Goal: Navigation & Orientation: Understand site structure

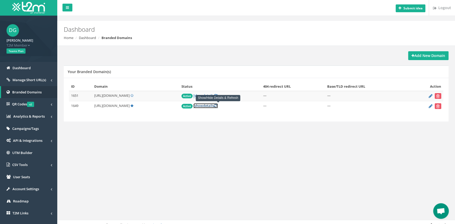
click at [218, 105] on link "[ show details ]" at bounding box center [205, 105] width 24 height 5
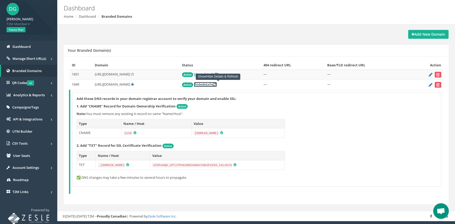
scroll to position [22, 0]
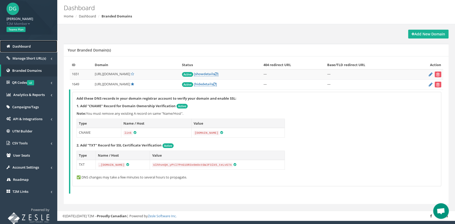
click at [25, 48] on span "Dashboard" at bounding box center [21, 46] width 18 height 5
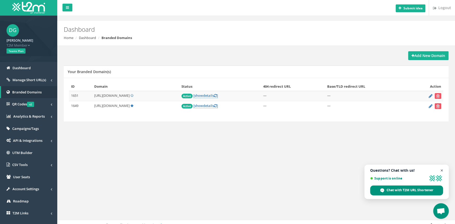
click at [442, 170] on span "Close chat" at bounding box center [441, 170] width 7 height 7
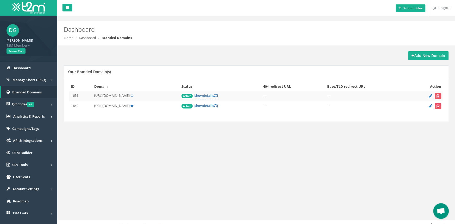
click at [103, 193] on div "Submit idea Logout Dashboard Home Dashboard Branded Domains Add New Domain Your…" at bounding box center [255, 115] width 397 height 230
click at [218, 104] on link "[ show details ]" at bounding box center [205, 105] width 24 height 5
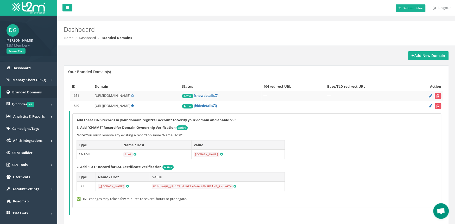
click at [309, 189] on div "Add these DNS records in your domain registrar account to verify your domain an…" at bounding box center [257, 161] width 368 height 94
click at [322, 196] on p "✅ DNS changes may take a few minutes to several hours to propagate." at bounding box center [256, 198] width 360 height 5
click at [428, 106] on icon at bounding box center [430, 105] width 4 height 3
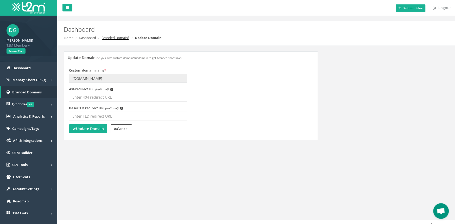
click at [117, 39] on link "Branded Domains" at bounding box center [115, 37] width 28 height 5
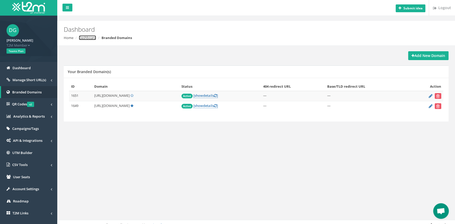
click at [89, 38] on link "Dashboard" at bounding box center [87, 37] width 17 height 5
click at [203, 96] on span "show" at bounding box center [198, 95] width 9 height 5
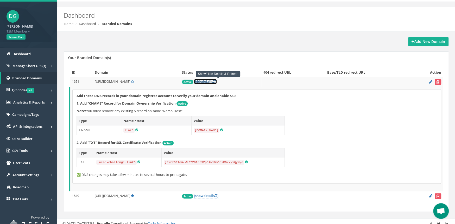
scroll to position [22, 0]
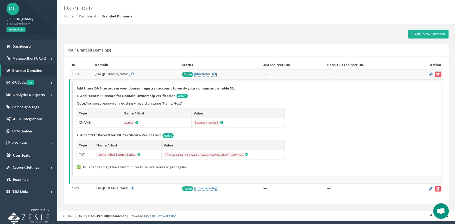
click at [165, 186] on td "[URL][DOMAIN_NAME]" at bounding box center [136, 189] width 87 height 10
click at [156, 43] on div "Add New Domain Your Branded Domain(s) ID Domain Status 404 redirect URL Base/TL…" at bounding box center [256, 120] width 392 height 181
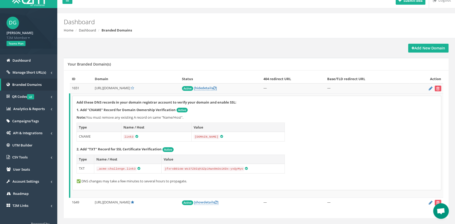
scroll to position [0, 0]
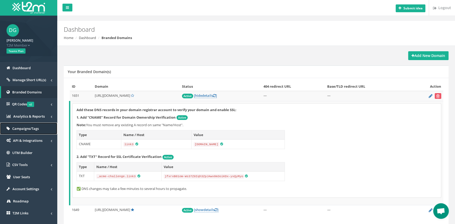
click at [28, 127] on span "Campaigns/Tags" at bounding box center [25, 128] width 27 height 5
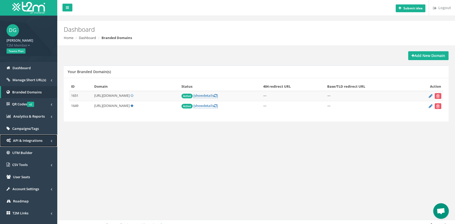
click at [24, 140] on span "API & Integrations" at bounding box center [27, 140] width 29 height 5
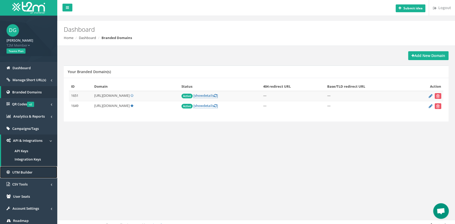
click at [25, 171] on span "UTM Builder" at bounding box center [22, 172] width 20 height 5
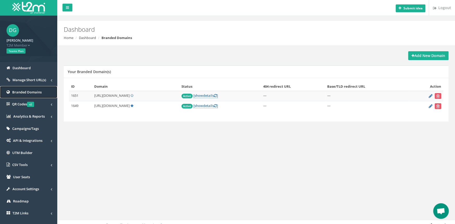
click at [30, 90] on span "Branded Domains" at bounding box center [26, 92] width 29 height 5
click at [18, 105] on span "QR Codes v2" at bounding box center [23, 104] width 22 height 5
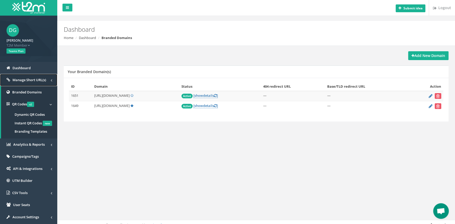
click at [19, 80] on span "Manage Short URL(s)" at bounding box center [29, 79] width 34 height 5
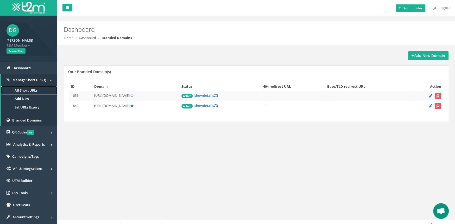
click at [23, 90] on link "All Short URLs" at bounding box center [29, 90] width 56 height 9
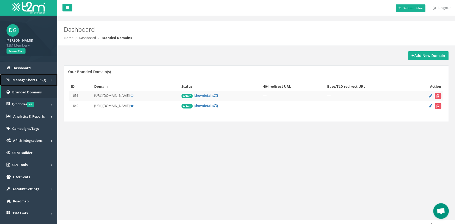
click at [23, 80] on span "Manage Short URL(s)" at bounding box center [29, 79] width 34 height 5
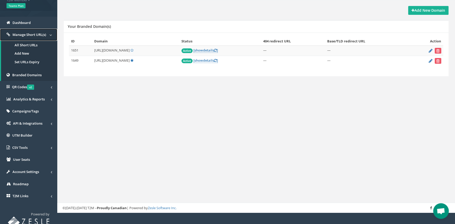
scroll to position [50, 0]
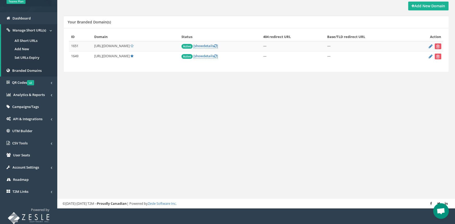
click at [89, 179] on div "Submit idea Logout Dashboard Home Dashboard Branded Domains Add New Domain Your…" at bounding box center [255, 79] width 397 height 258
click at [23, 41] on link "All Short URLs" at bounding box center [29, 40] width 56 height 9
